Goal: Check status

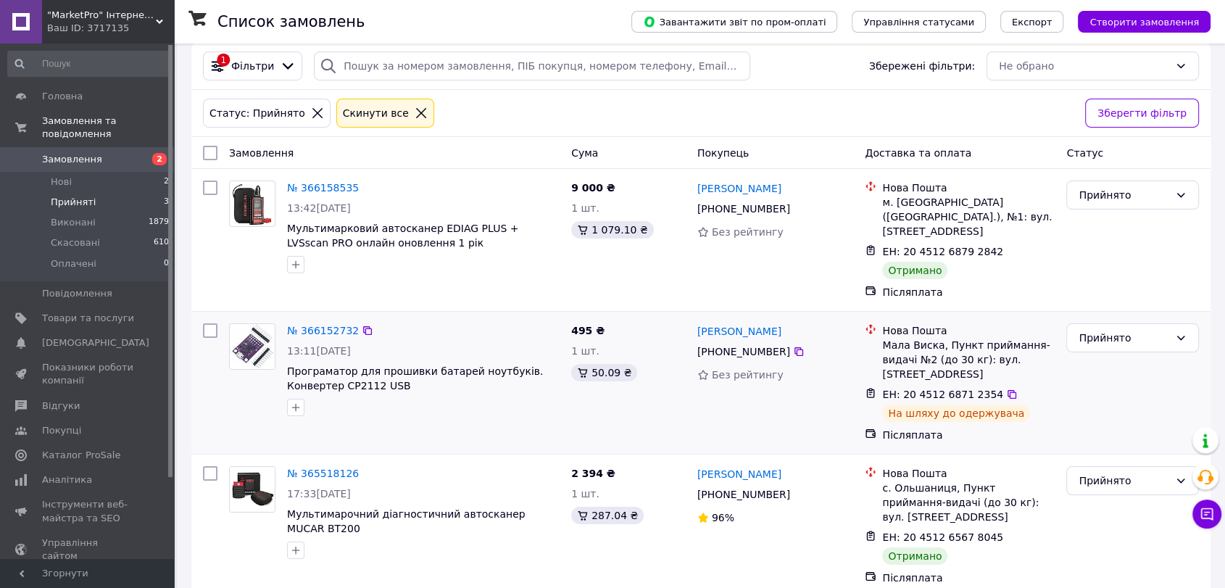
scroll to position [23, 0]
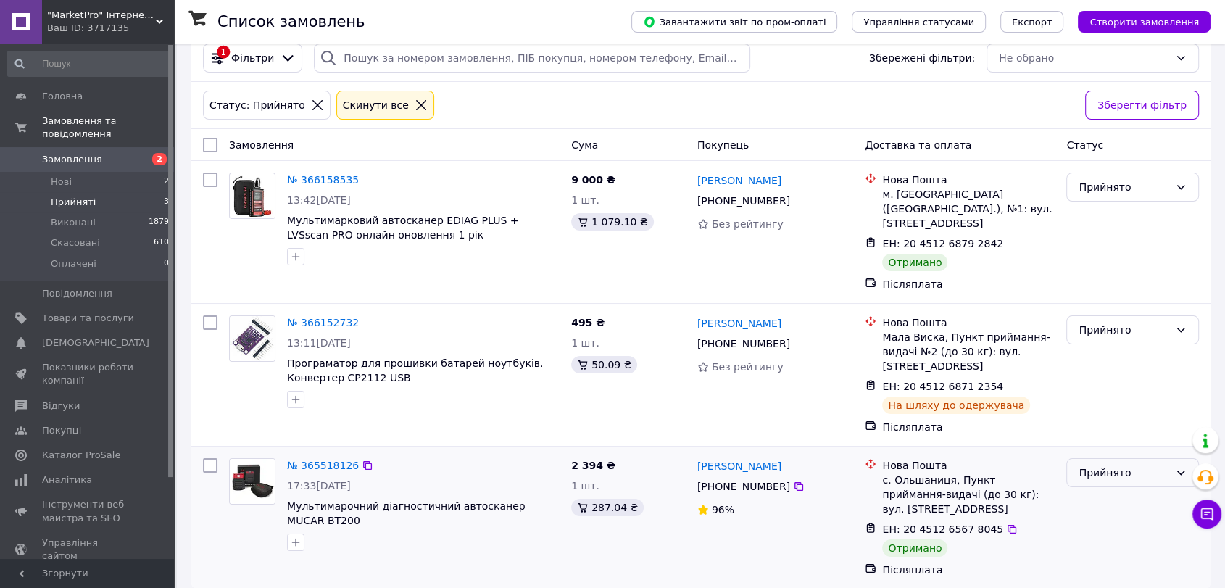
click at [1125, 465] on div "Прийнято" at bounding box center [1124, 473] width 91 height 16
click at [1096, 494] on li "Виконано" at bounding box center [1132, 489] width 131 height 26
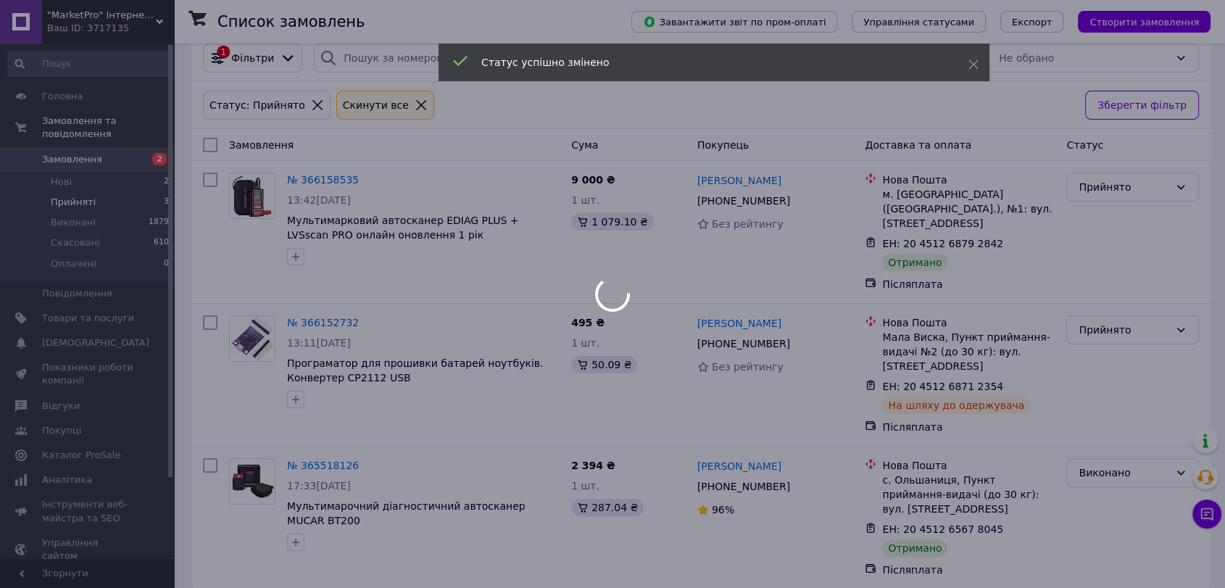
click at [1116, 185] on body ""MarketPro" Інтернет-магазин інструментів та обладнання Ваш ID: 3717135 Сайт "M…" at bounding box center [612, 290] width 1225 height 626
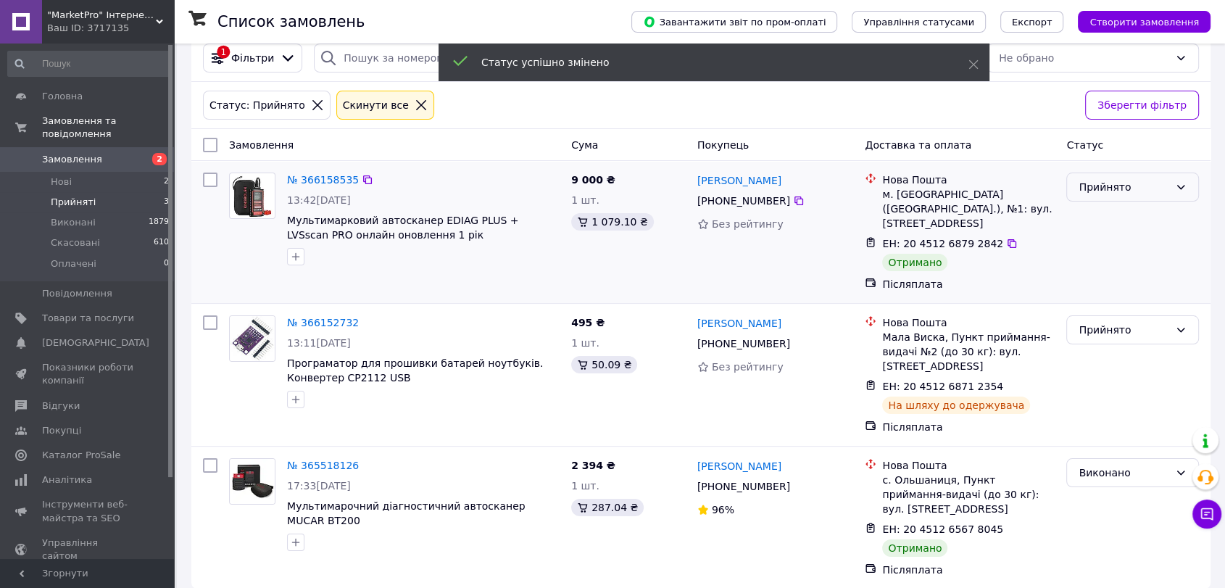
click at [1116, 185] on div "Прийнято" at bounding box center [1124, 187] width 91 height 16
click at [1109, 210] on li "Виконано" at bounding box center [1132, 217] width 131 height 26
click at [62, 153] on span "Замовлення" at bounding box center [72, 159] width 60 height 13
